Goal: Transaction & Acquisition: Purchase product/service

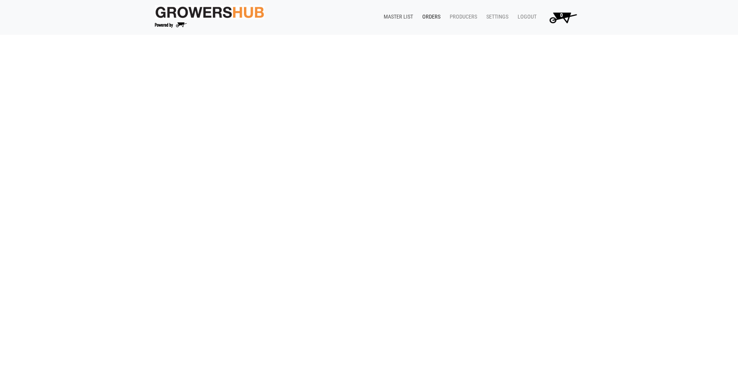
click at [408, 15] on link "Master List" at bounding box center [396, 17] width 39 height 15
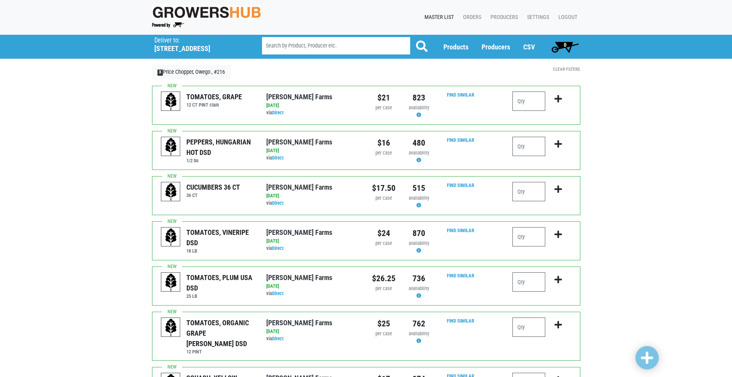
click at [511, 101] on div at bounding box center [542, 104] width 70 height 27
click at [517, 102] on input "number" at bounding box center [529, 100] width 33 height 19
type input "1"
click at [560, 98] on icon "submit" at bounding box center [558, 99] width 7 height 8
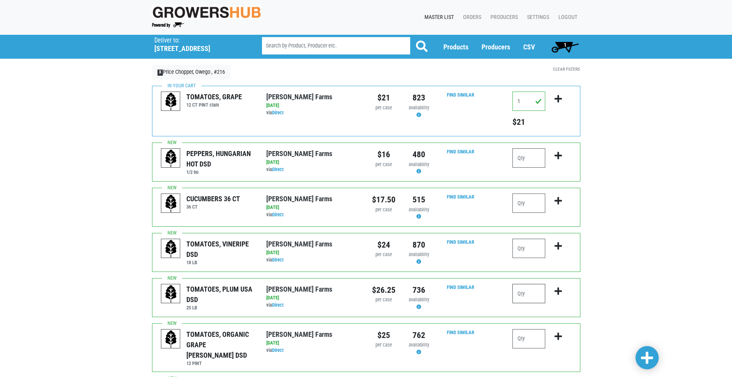
click at [519, 291] on input "number" at bounding box center [529, 293] width 33 height 19
type input "1"
click at [557, 292] on icon "submit" at bounding box center [558, 291] width 7 height 8
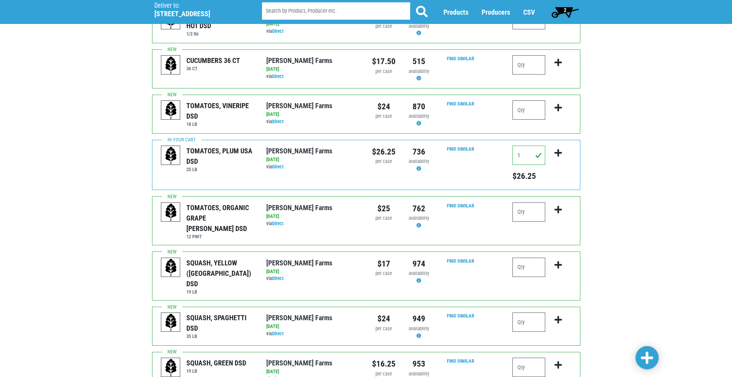
scroll to position [154, 0]
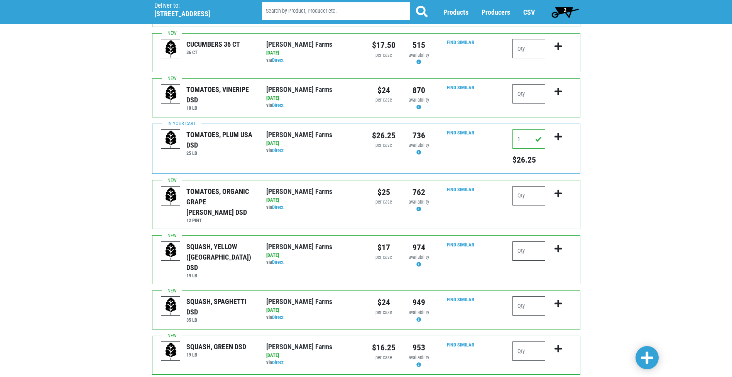
click at [518, 241] on input "number" at bounding box center [529, 250] width 33 height 19
type input "1"
click at [559, 244] on icon "submit" at bounding box center [558, 248] width 7 height 8
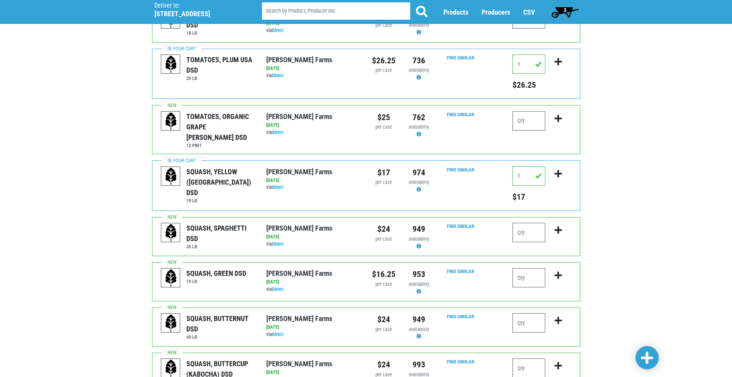
scroll to position [232, 0]
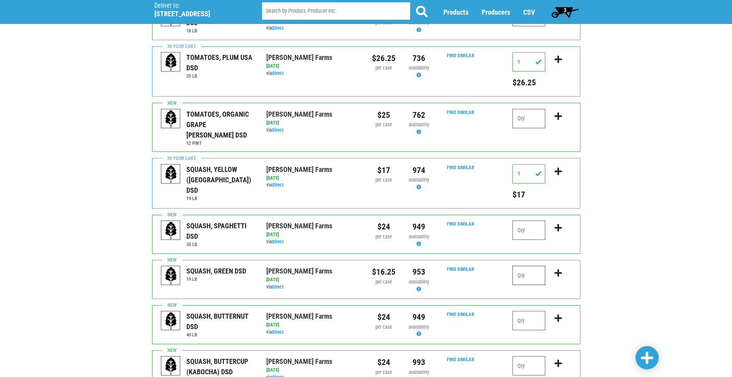
click at [529, 266] on input "number" at bounding box center [529, 275] width 33 height 19
type input "1"
click at [556, 269] on icon "submit" at bounding box center [558, 273] width 7 height 8
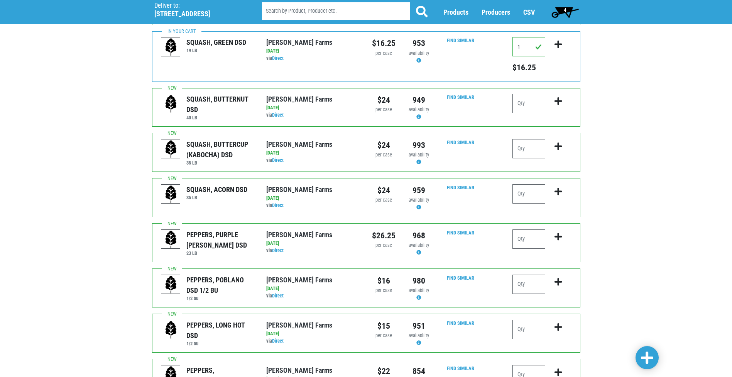
scroll to position [463, 0]
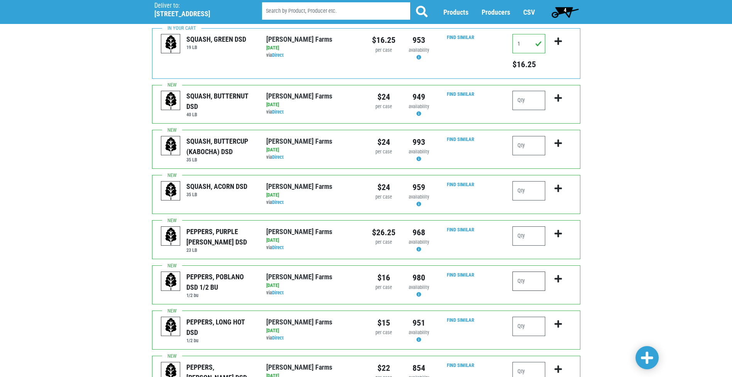
click at [517, 273] on input "number" at bounding box center [529, 280] width 33 height 19
type input "1"
click at [557, 274] on icon "submit" at bounding box center [558, 278] width 7 height 8
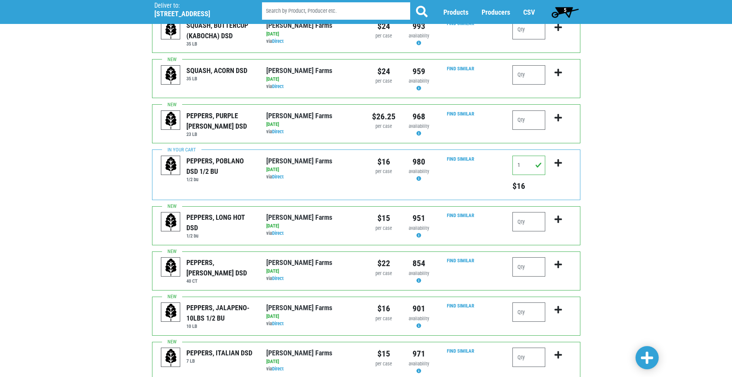
scroll to position [618, 0]
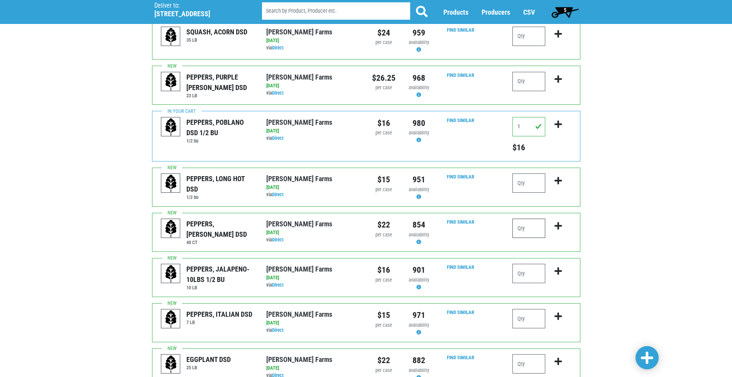
click at [519, 218] on input "number" at bounding box center [529, 227] width 33 height 19
type input "3"
click at [557, 222] on icon "submit" at bounding box center [558, 226] width 7 height 8
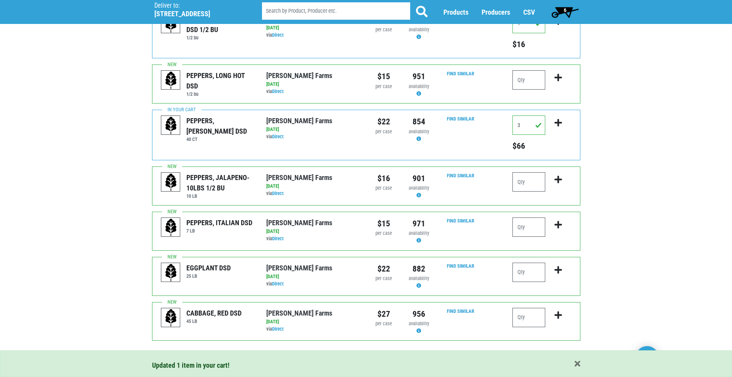
scroll to position [724, 0]
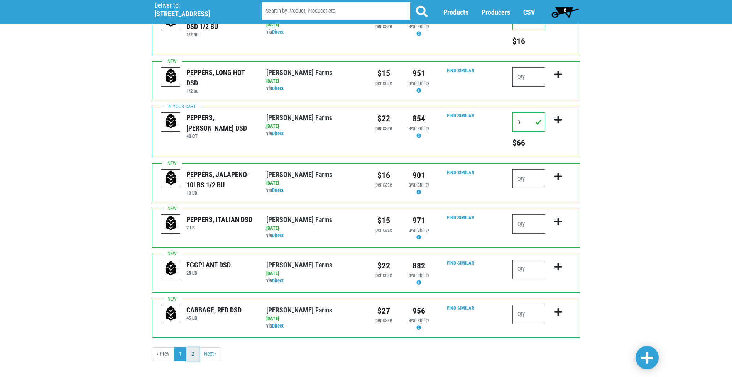
click at [194, 347] on link "2" at bounding box center [192, 354] width 13 height 14
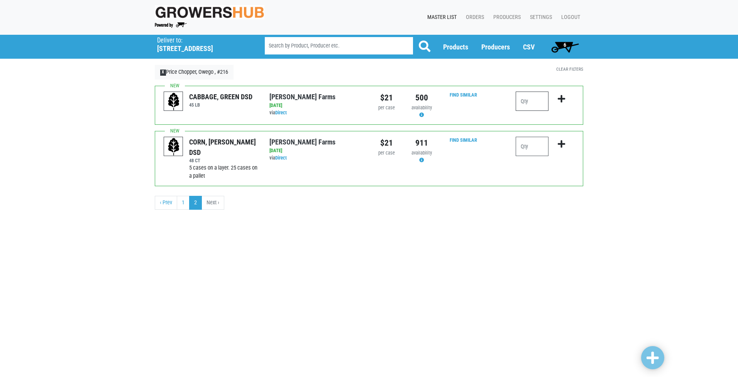
click at [521, 98] on input "number" at bounding box center [532, 100] width 33 height 19
type input "1"
click at [559, 96] on icon "submit" at bounding box center [561, 99] width 7 height 8
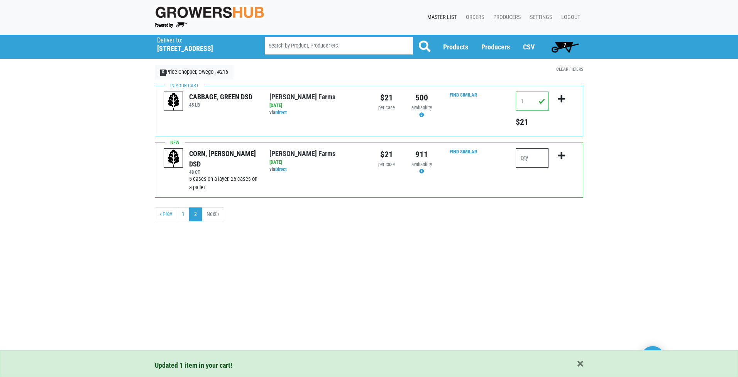
click at [525, 155] on input "number" at bounding box center [532, 157] width 33 height 19
type input "6"
click at [560, 154] on icon "submit" at bounding box center [561, 155] width 7 height 8
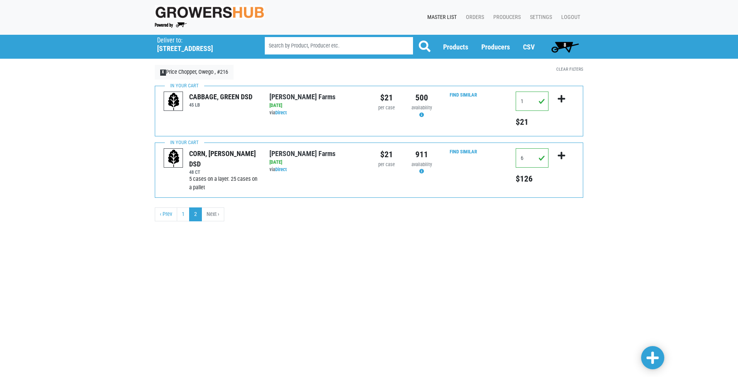
drag, startPoint x: 518, startPoint y: 200, endPoint x: 562, endPoint y: 244, distance: 62.5
click at [562, 244] on div "Deliver To Price Chopper, Owego , #216 (42 W Main St, Owego, NY 13827, USA) Del…" at bounding box center [369, 141] width 738 height 212
click at [528, 153] on input "6" at bounding box center [532, 157] width 33 height 19
type input "10"
click at [560, 154] on icon "submit" at bounding box center [561, 155] width 7 height 8
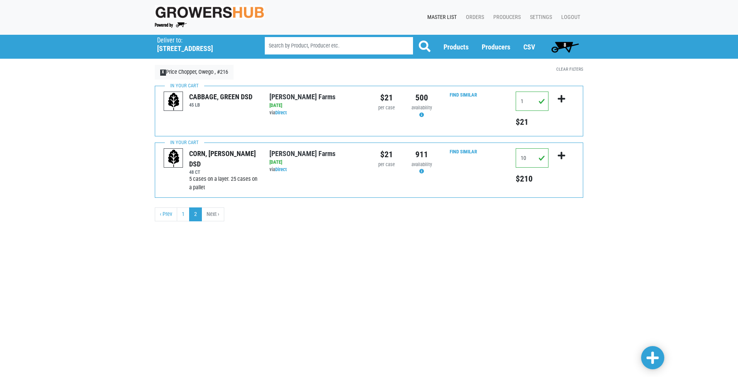
click at [562, 43] on span "8" at bounding box center [565, 46] width 34 height 15
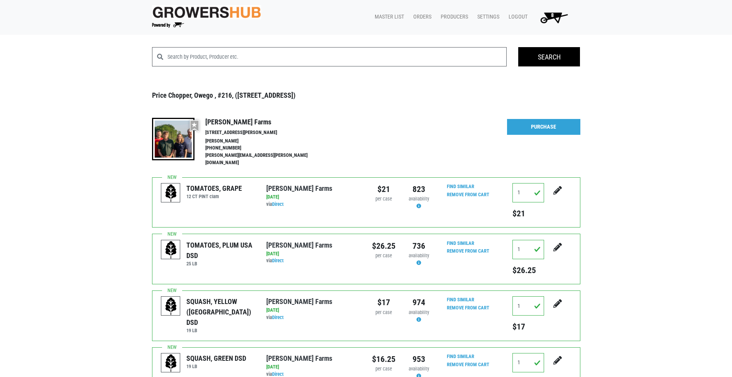
click at [555, 15] on span "8" at bounding box center [553, 18] width 44 height 14
click at [553, 129] on link "Purchase" at bounding box center [543, 127] width 73 height 16
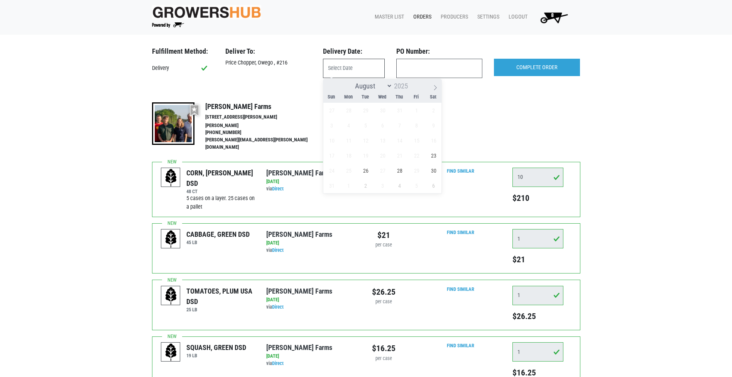
click at [360, 66] on input "text" at bounding box center [354, 68] width 62 height 19
click at [367, 172] on span "26" at bounding box center [365, 170] width 15 height 15
type input "2025-08-26"
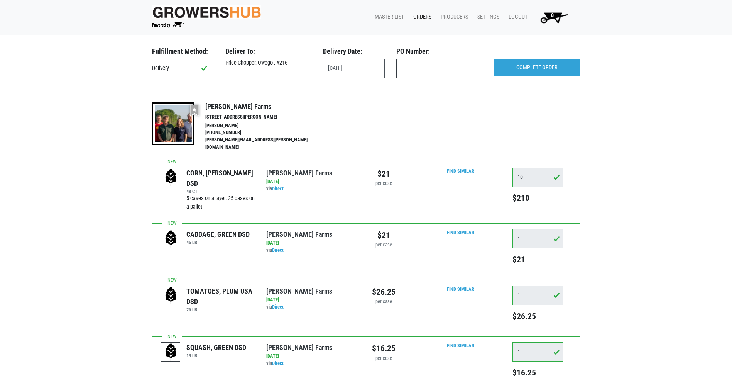
click at [452, 76] on input "text" at bounding box center [439, 68] width 86 height 19
type input "produce"
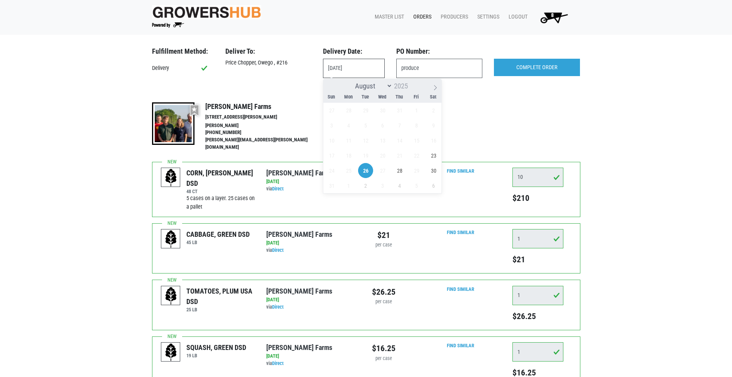
click at [363, 67] on input "2025-08-26" at bounding box center [354, 68] width 62 height 19
click at [432, 156] on span "23" at bounding box center [433, 155] width 15 height 15
type input "2025-08-23"
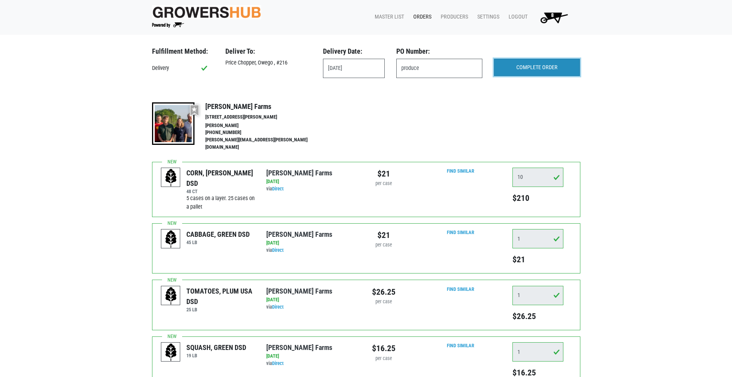
click at [558, 73] on input "COMPLETE ORDER" at bounding box center [537, 68] width 86 height 18
